Goal: Information Seeking & Learning: Find specific page/section

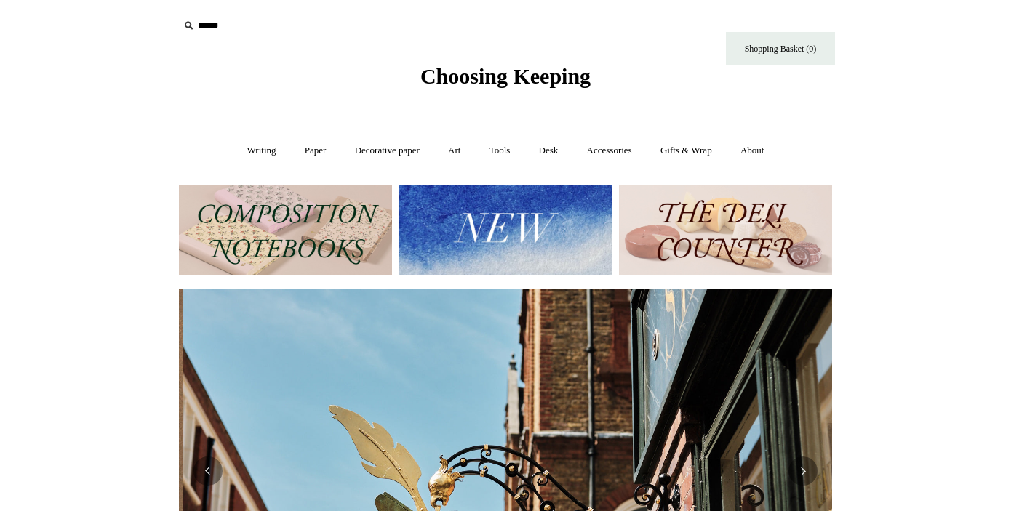
scroll to position [0, 653]
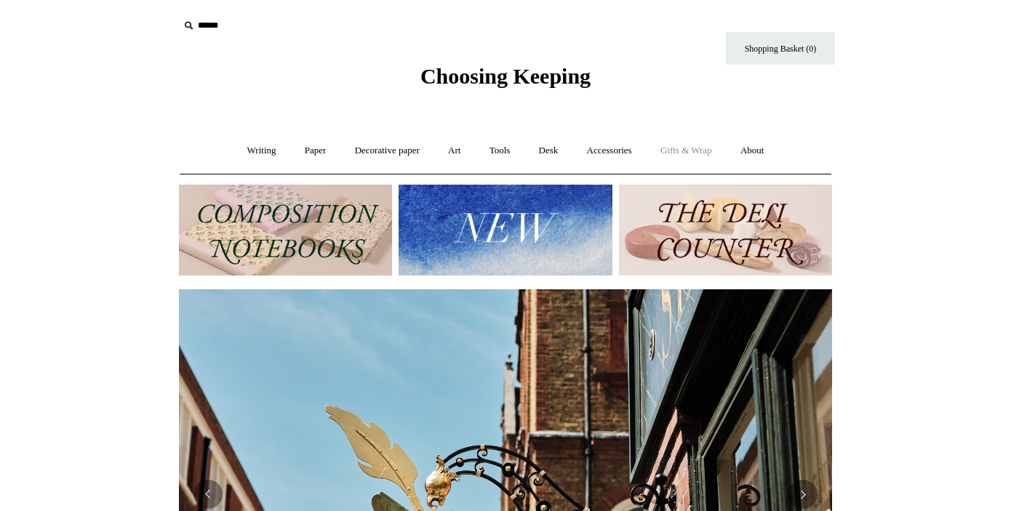
click at [684, 154] on link "Gifts & Wrap +" at bounding box center [686, 151] width 78 height 39
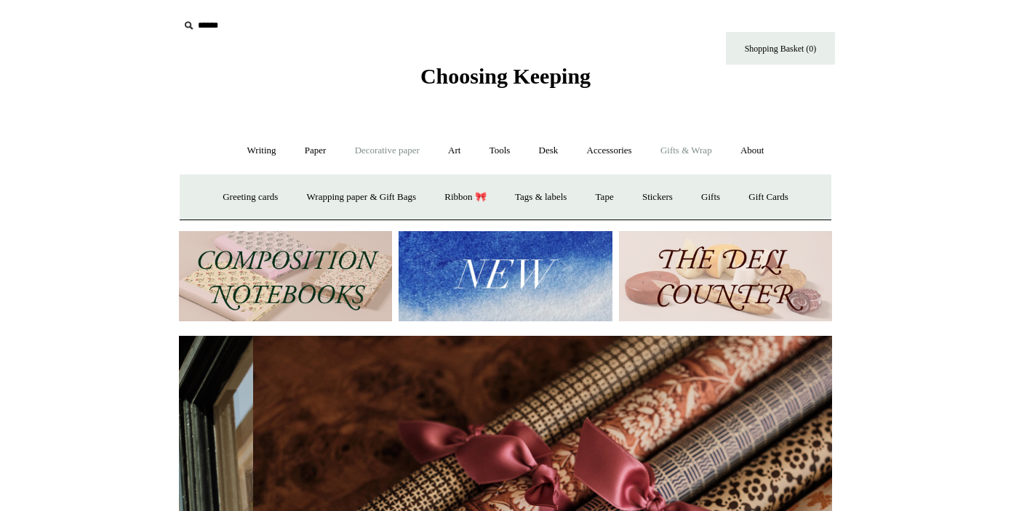
scroll to position [0, 1306]
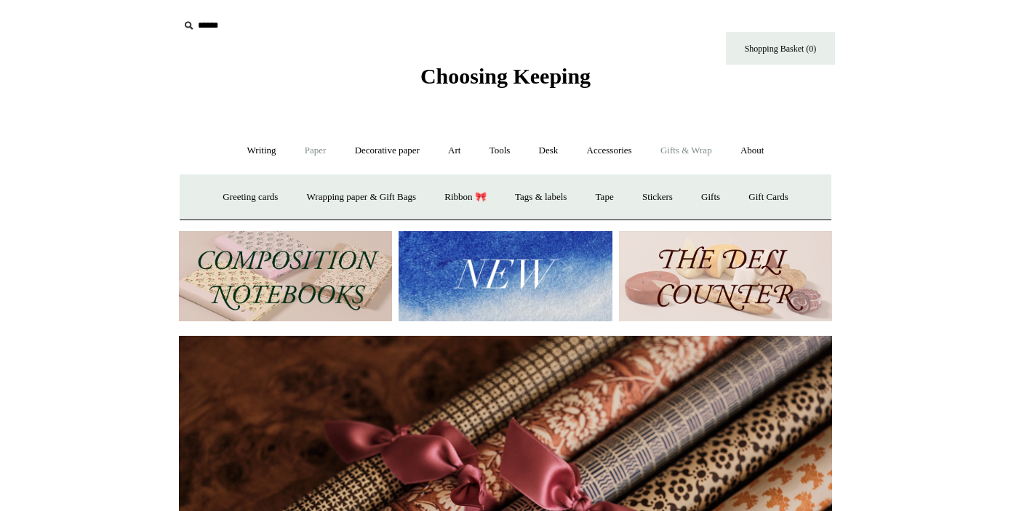
click at [318, 145] on link "Paper +" at bounding box center [316, 151] width 48 height 39
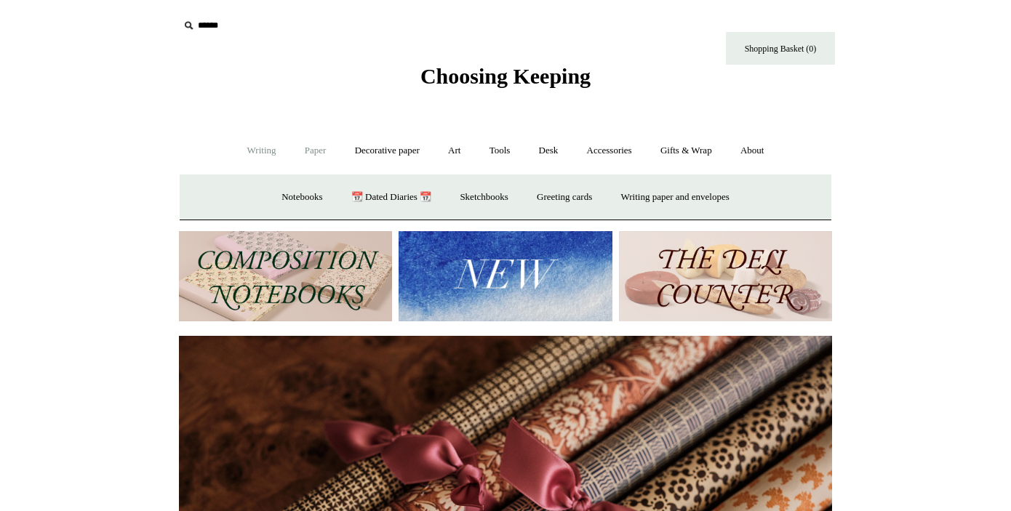
click at [266, 155] on link "Writing +" at bounding box center [261, 151] width 55 height 39
click at [350, 147] on link "Decorative paper +" at bounding box center [387, 151] width 91 height 39
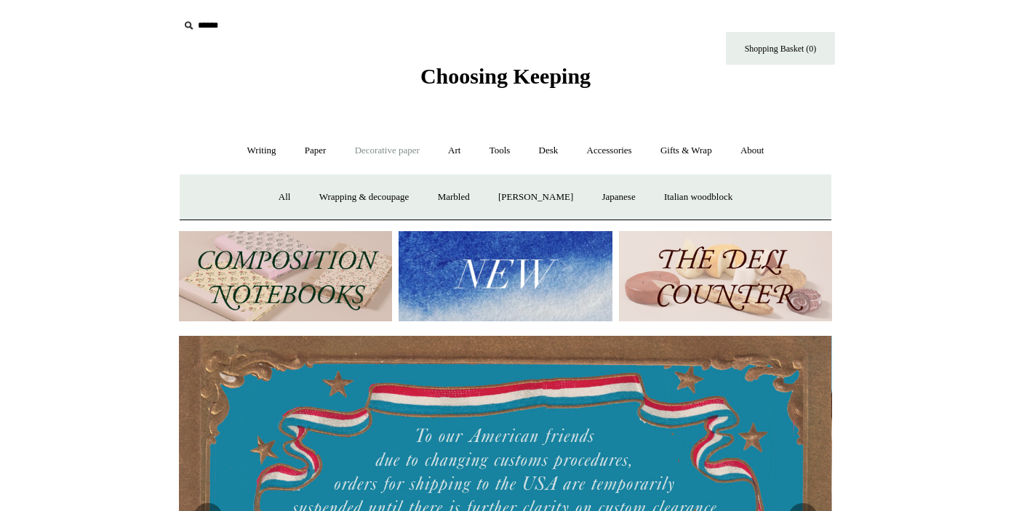
scroll to position [0, 0]
click at [216, 20] on input "text" at bounding box center [268, 25] width 179 height 27
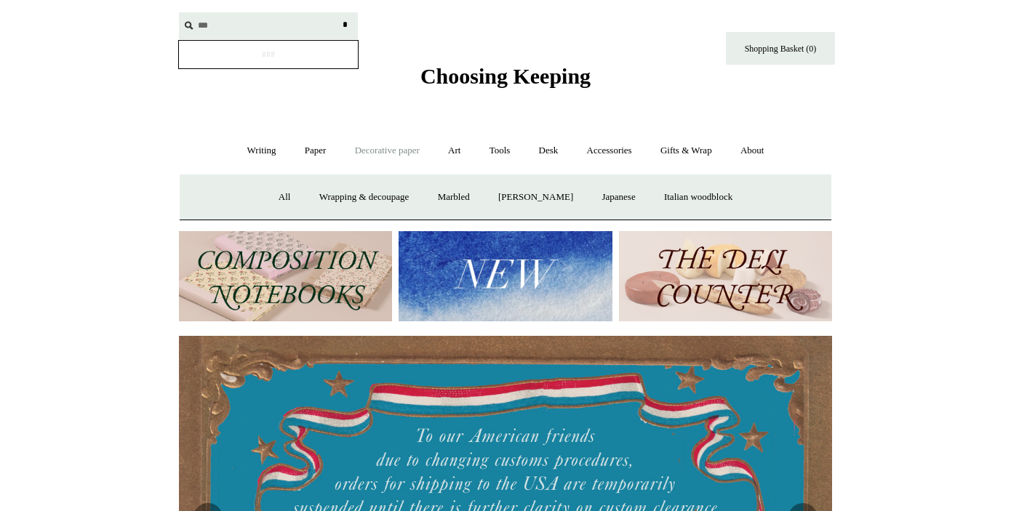
type input "***"
click at [338, 12] on input "*" at bounding box center [345, 24] width 15 height 25
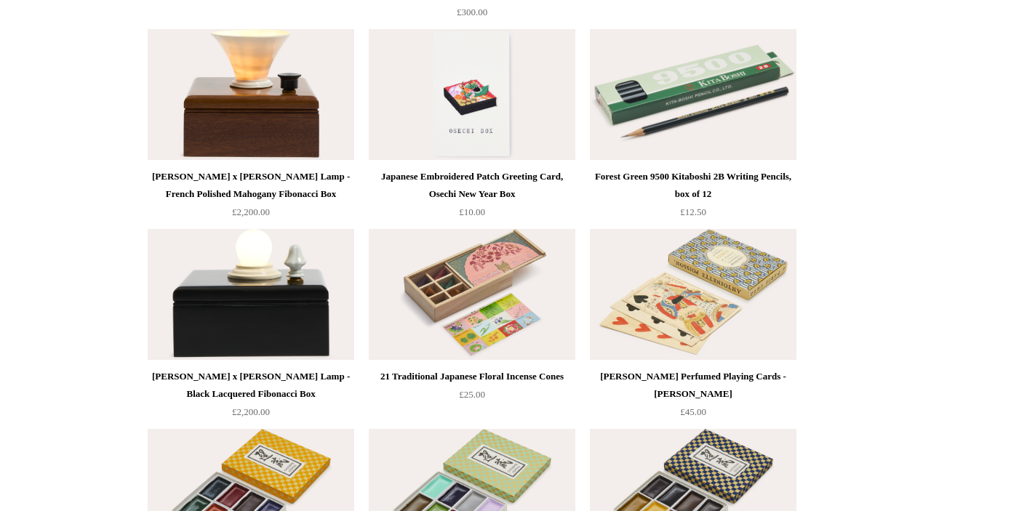
scroll to position [4386, 0]
